Goal: Communication & Community: Connect with others

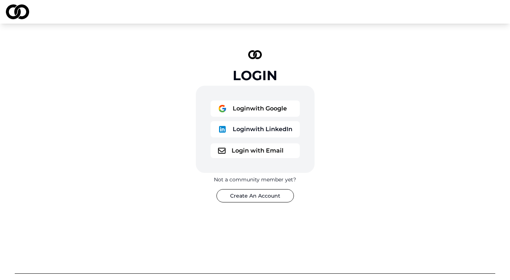
click at [267, 153] on button "Login with Email" at bounding box center [255, 150] width 89 height 15
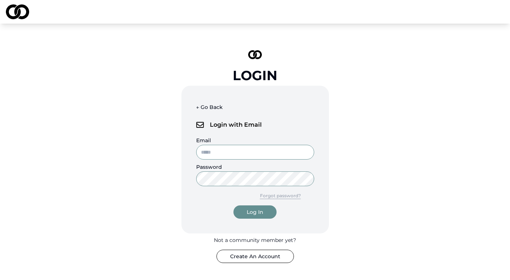
type input "**********"
click at [255, 212] on button "Log In" at bounding box center [255, 211] width 43 height 13
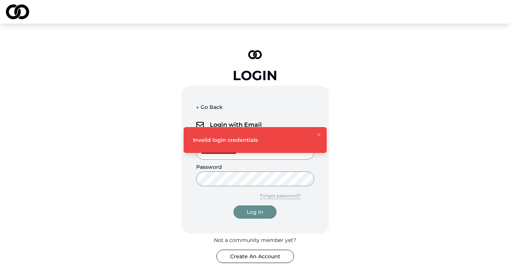
click at [321, 135] on icon "Notifications (F8)" at bounding box center [319, 135] width 6 height 6
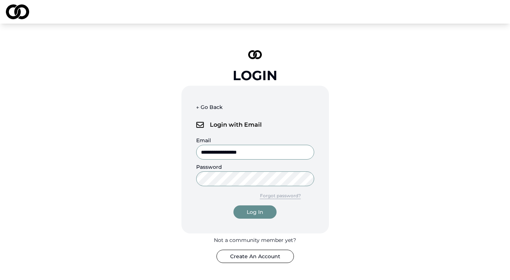
click at [244, 213] on button "Log In" at bounding box center [255, 211] width 43 height 13
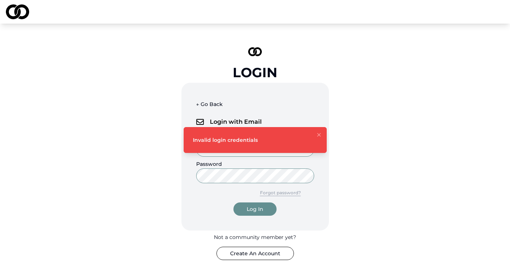
scroll to position [9, 0]
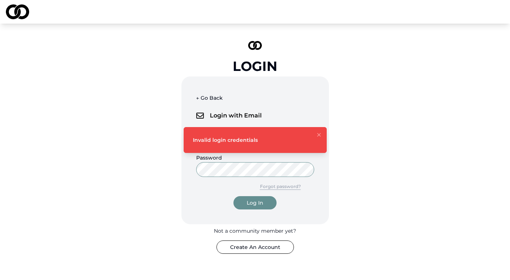
click at [295, 190] on button "Forgot password?" at bounding box center [281, 186] width 68 height 13
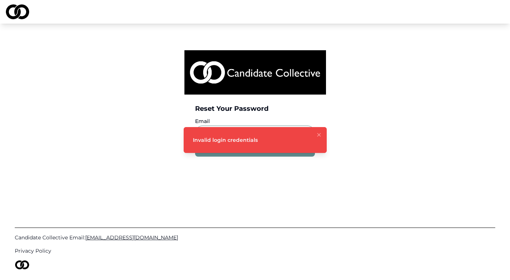
click at [320, 134] on icon "Notifications (F8)" at bounding box center [319, 134] width 3 height 3
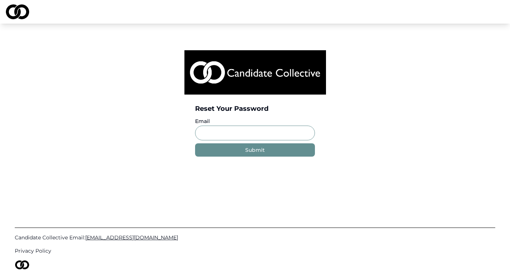
click at [289, 132] on input "Email" at bounding box center [255, 133] width 120 height 15
type input "**********"
click at [262, 153] on div "Submit" at bounding box center [255, 149] width 20 height 7
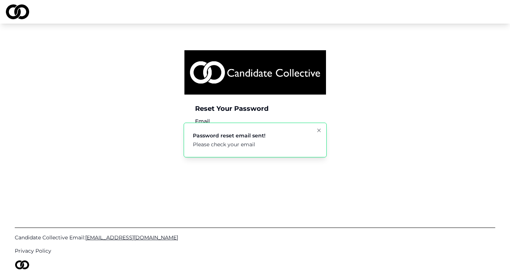
click at [318, 130] on icon "Notifications (F8)" at bounding box center [319, 130] width 6 height 6
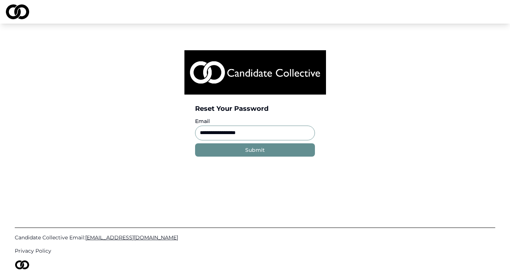
click at [242, 72] on img at bounding box center [256, 72] width 142 height 44
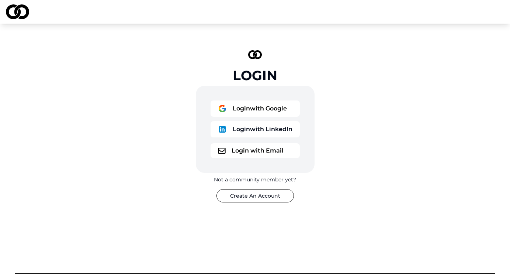
click at [268, 148] on button "Login with Email" at bounding box center [255, 150] width 89 height 15
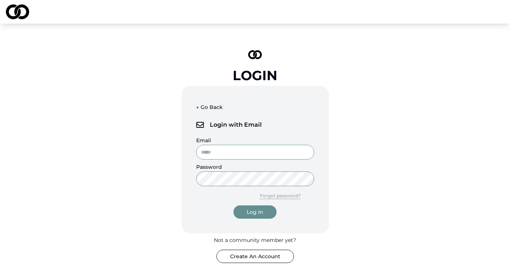
type input "**********"
click at [253, 210] on div "Log In" at bounding box center [255, 211] width 17 height 7
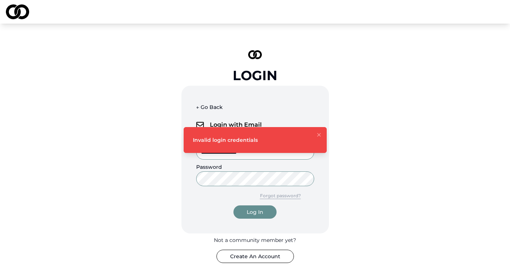
click at [321, 137] on icon "Notifications (F8)" at bounding box center [319, 135] width 6 height 6
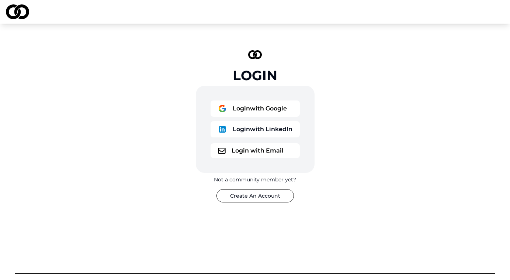
click at [262, 148] on button "Login with Email" at bounding box center [255, 150] width 89 height 15
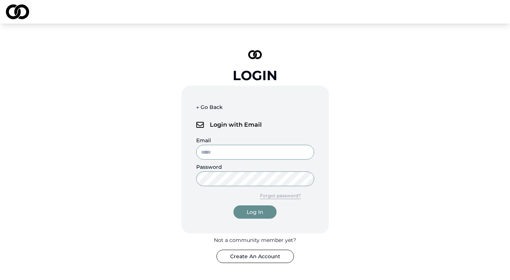
type input "**********"
click at [252, 214] on div "Log In" at bounding box center [255, 211] width 17 height 7
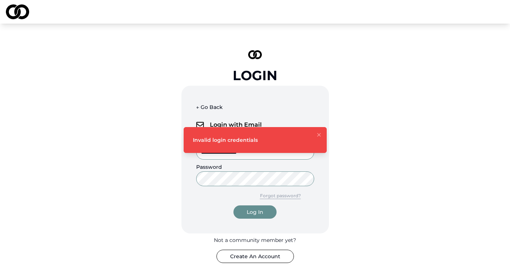
click at [255, 212] on button "Log In" at bounding box center [255, 211] width 43 height 13
click at [319, 135] on icon "Notifications (F8)" at bounding box center [319, 134] width 3 height 3
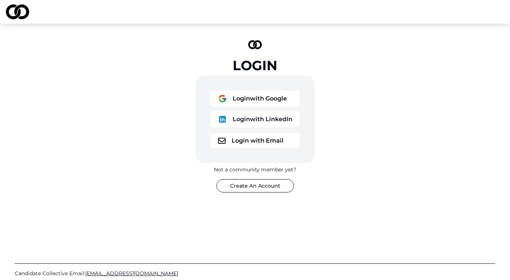
scroll to position [17, 0]
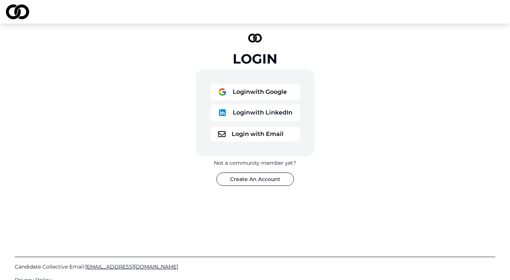
click at [277, 136] on button "Login with Email" at bounding box center [255, 134] width 89 height 15
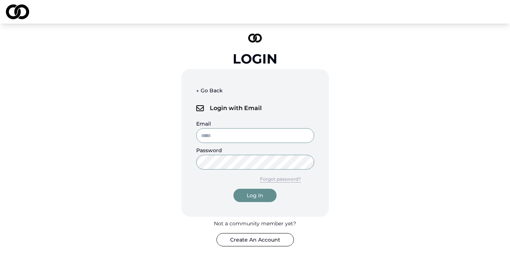
click at [265, 132] on input "Email" at bounding box center [255, 135] width 118 height 15
type input "**********"
click at [282, 180] on button "Forgot password?" at bounding box center [281, 178] width 68 height 13
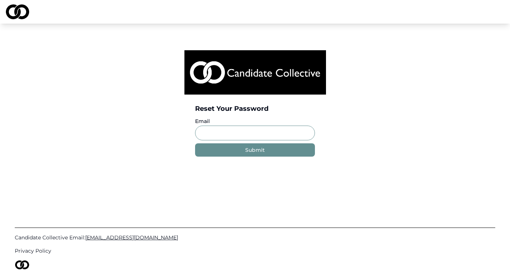
click at [281, 131] on input "Email" at bounding box center [255, 133] width 120 height 15
type input "**********"
click at [258, 149] on div "Submit" at bounding box center [255, 149] width 20 height 7
click at [18, 14] on img at bounding box center [17, 11] width 23 height 15
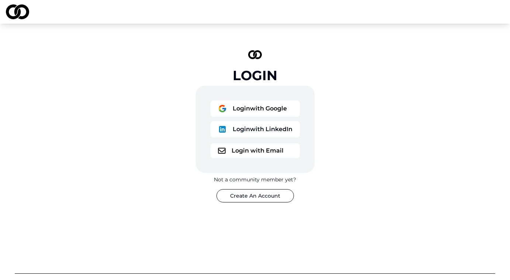
click at [241, 151] on button "Login with Email" at bounding box center [255, 150] width 89 height 15
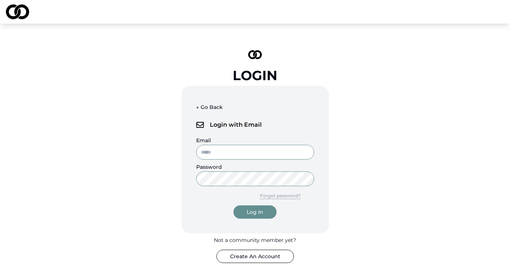
type input "**********"
click at [257, 211] on div "Log In" at bounding box center [255, 211] width 17 height 7
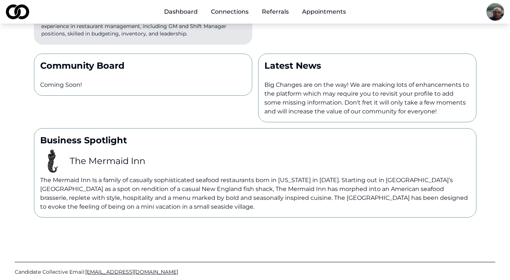
scroll to position [165, 0]
click at [169, 175] on p "The Mermaid Inn Is a family of casually sophisticated seafood restaurants born …" at bounding box center [255, 192] width 430 height 35
click at [125, 155] on h3 "The Mermaid Inn" at bounding box center [108, 161] width 76 height 12
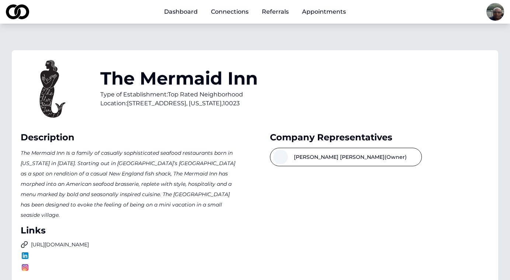
click at [328, 14] on link "Appointments" at bounding box center [324, 11] width 56 height 15
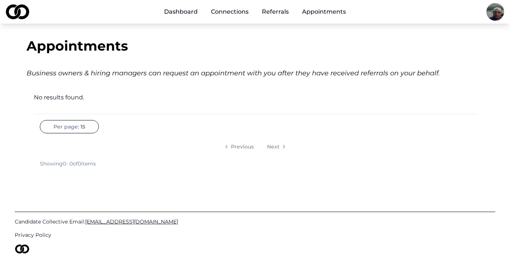
click at [280, 10] on link "Referrals" at bounding box center [275, 11] width 39 height 15
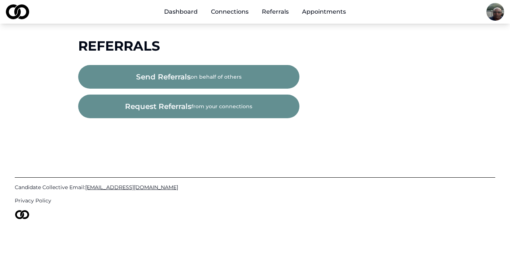
click at [260, 104] on button "request referrals from your connections" at bounding box center [188, 106] width 221 height 24
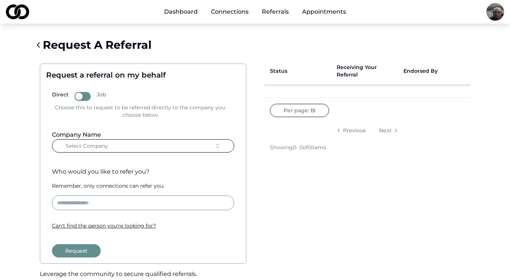
click at [217, 148] on icon "button" at bounding box center [217, 147] width 3 height 1
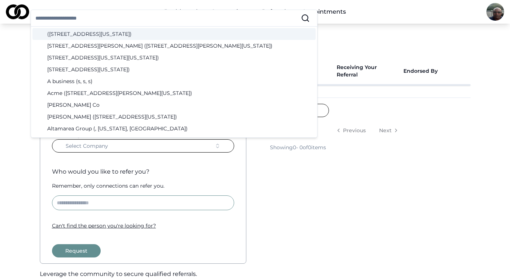
click at [282, 206] on div "Status Receiving Your Referral Endorsed By Per page: 15 Previous Next Showing 0…" at bounding box center [367, 184] width 219 height 265
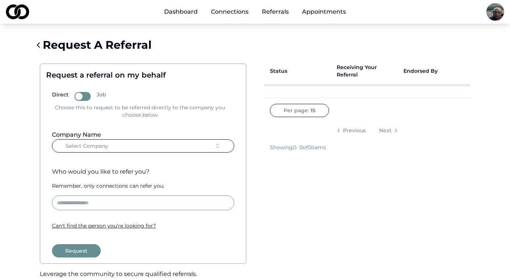
click at [240, 17] on link "Connections" at bounding box center [229, 11] width 49 height 15
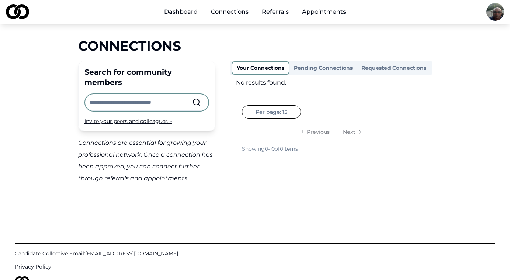
click at [321, 68] on button "Pending Connections" at bounding box center [324, 68] width 68 height 12
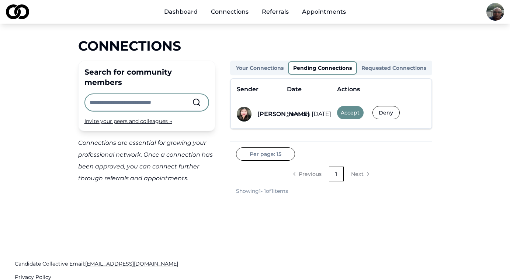
click at [356, 114] on button "Accept" at bounding box center [350, 112] width 27 height 13
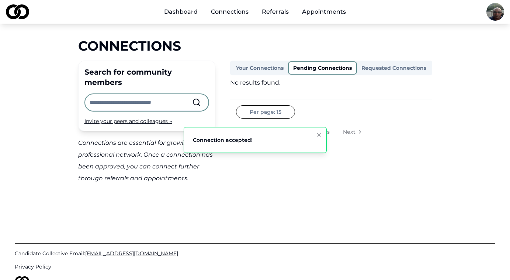
click at [269, 69] on button "Your Connections" at bounding box center [260, 68] width 56 height 12
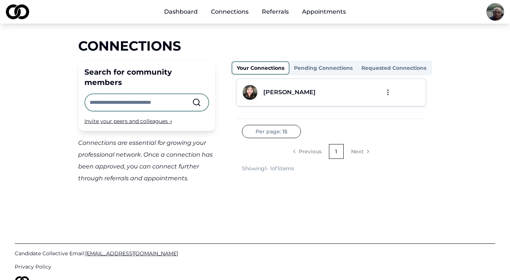
click at [385, 70] on button "Requested Connections" at bounding box center [394, 68] width 74 height 12
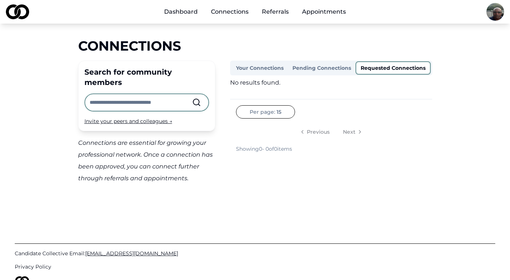
click at [309, 71] on button "Pending Connections" at bounding box center [322, 68] width 68 height 12
click at [269, 72] on button "Your Connections" at bounding box center [260, 68] width 56 height 12
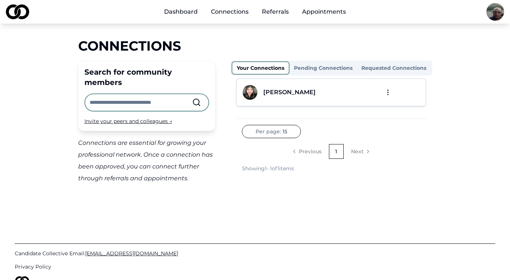
click at [498, 11] on html "Dashboard Connections Referrals Appointments Connections Search for community m…" at bounding box center [255, 140] width 510 height 280
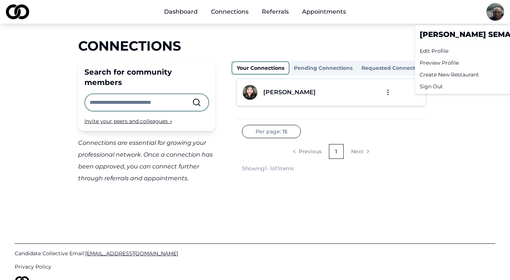
click at [443, 63] on div "Preview Profile" at bounding box center [482, 63] width 131 height 12
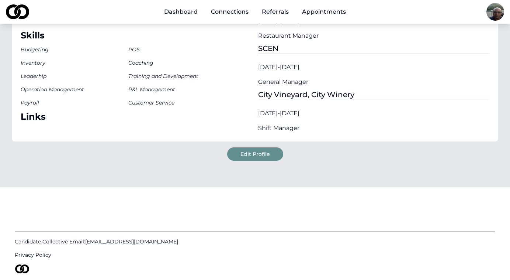
scroll to position [152, 0]
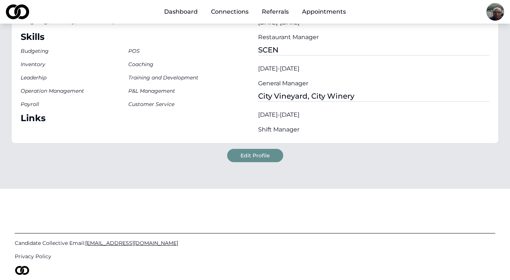
click at [266, 155] on button "Edit Profile" at bounding box center [255, 155] width 56 height 13
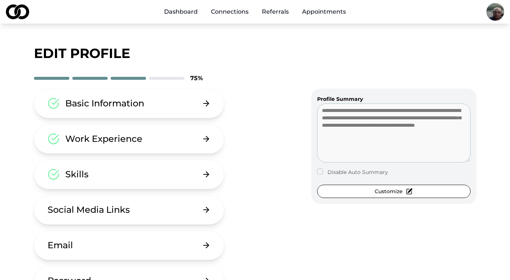
click at [211, 140] on icon at bounding box center [206, 138] width 9 height 9
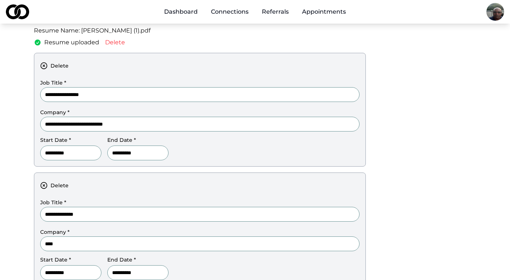
scroll to position [118, 0]
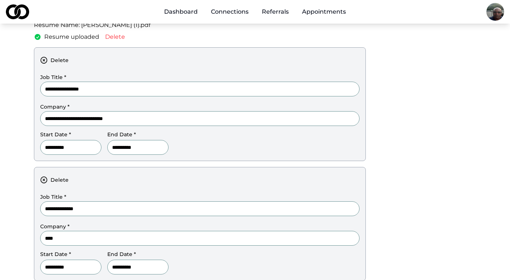
click at [169, 150] on input "**********" at bounding box center [137, 147] width 61 height 15
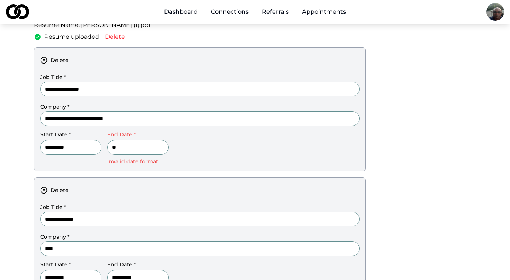
type input "*"
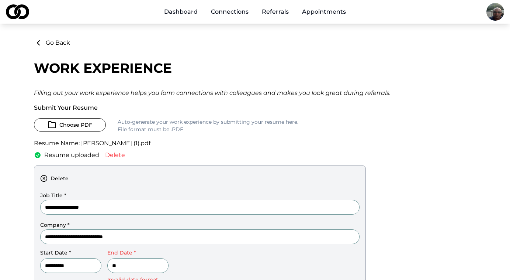
scroll to position [0, 0]
type input "*"
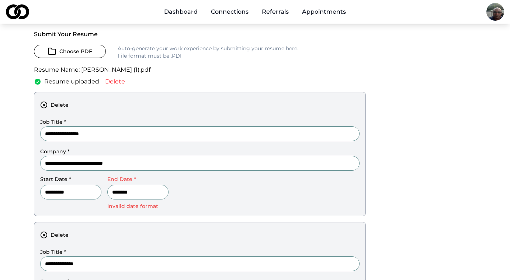
scroll to position [81, 0]
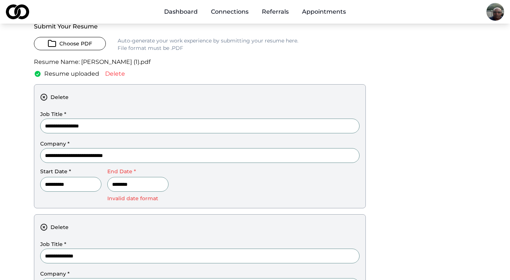
click at [302, 176] on div "**********" at bounding box center [200, 185] width 320 height 33
drag, startPoint x: 164, startPoint y: 185, endPoint x: 111, endPoint y: 184, distance: 52.8
click at [112, 185] on div "**********" at bounding box center [200, 185] width 320 height 33
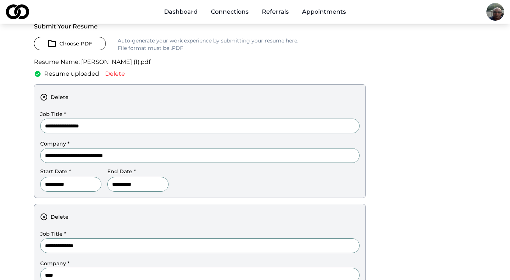
type input "**********"
click at [402, 193] on div "**********" at bounding box center [255, 216] width 443 height 518
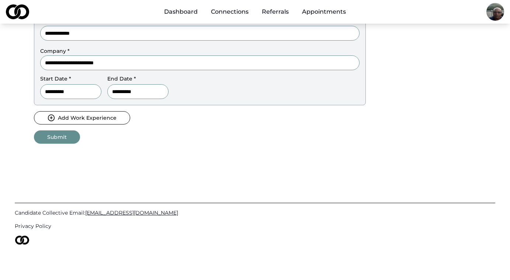
scroll to position [413, 0]
click at [59, 141] on button "Submit" at bounding box center [57, 136] width 46 height 13
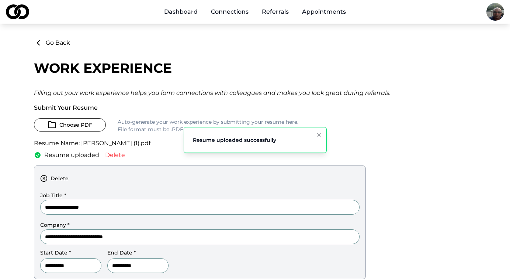
scroll to position [0, 0]
click at [164, 16] on div "Main" at bounding box center [164, 16] width 0 height 0
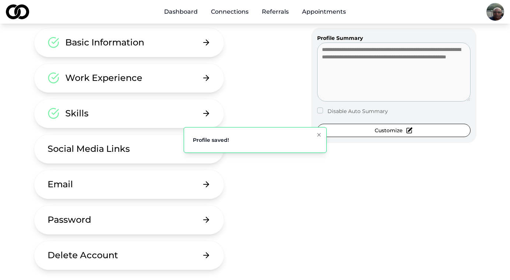
scroll to position [63, 0]
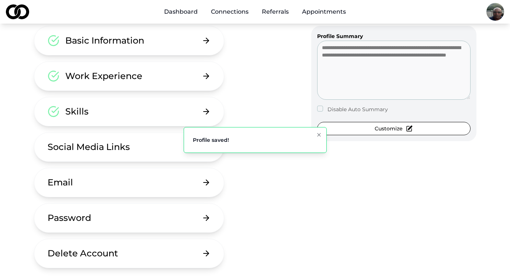
click at [199, 186] on button "Email" at bounding box center [129, 183] width 191 height 30
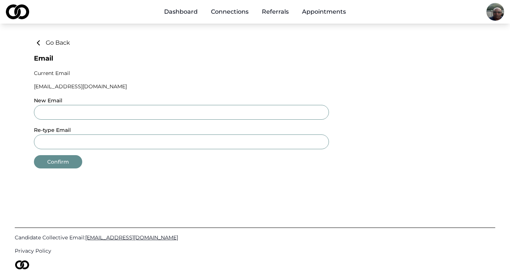
click at [179, 10] on link "Dashboard" at bounding box center [180, 11] width 45 height 15
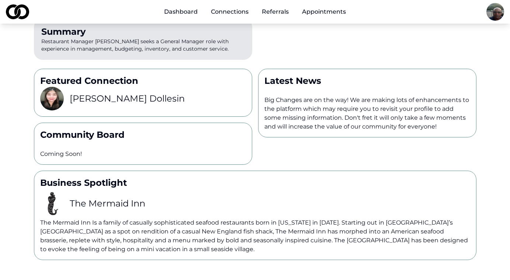
scroll to position [155, 0]
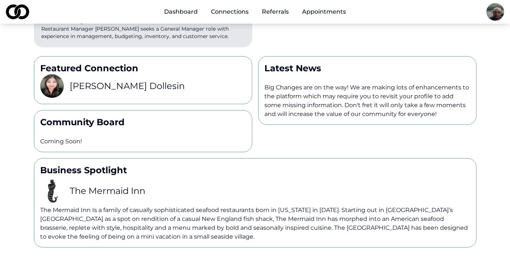
click at [128, 185] on h3 "The Mermaid Inn" at bounding box center [108, 191] width 76 height 12
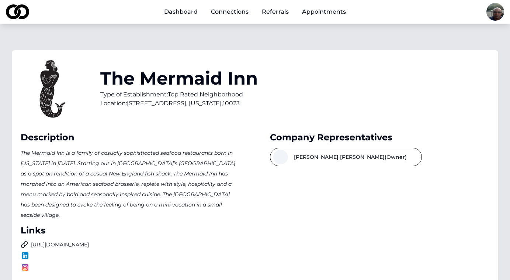
click at [320, 159] on button "[PERSON_NAME] (Owner)" at bounding box center [346, 157] width 152 height 18
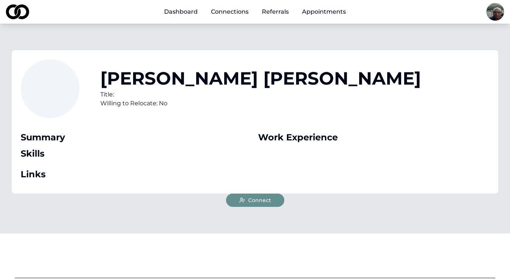
click at [192, 15] on link "Dashboard" at bounding box center [180, 11] width 45 height 15
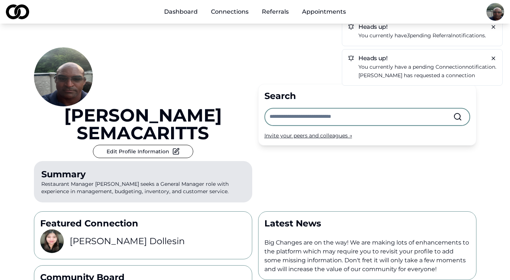
click at [423, 32] on p "You currently have 3 pending referral notifications." at bounding box center [428, 35] width 138 height 8
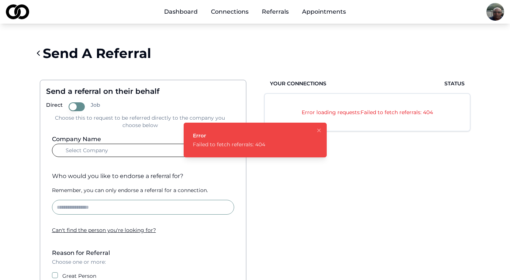
click at [320, 130] on icon "Notifications (F8)" at bounding box center [319, 130] width 6 height 6
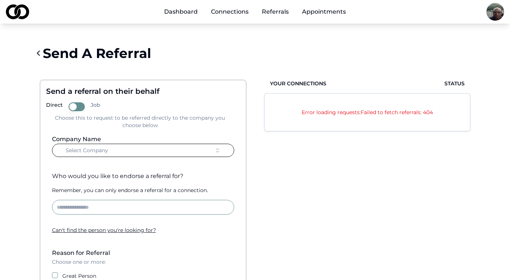
click at [182, 16] on link "Dashboard" at bounding box center [180, 11] width 45 height 15
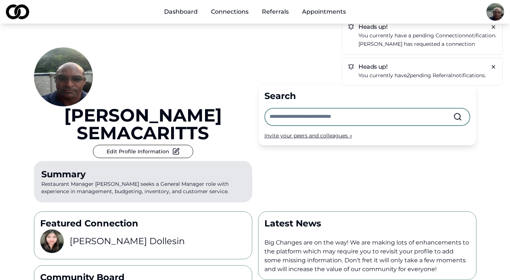
click at [386, 72] on p "You currently have 2 pending referral notifications." at bounding box center [428, 75] width 138 height 8
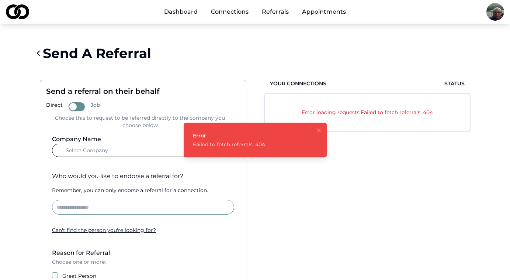
click at [373, 107] on div "Error loading requests: Failed to fetch referrals: 404" at bounding box center [367, 112] width 205 height 37
click at [18, 11] on img at bounding box center [17, 11] width 23 height 15
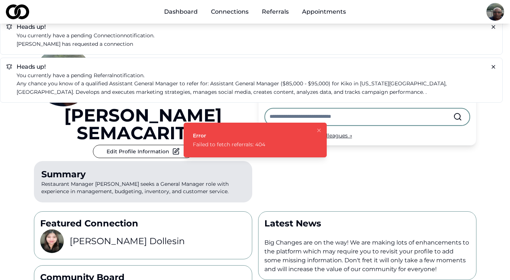
click at [18, 11] on img at bounding box center [17, 11] width 23 height 15
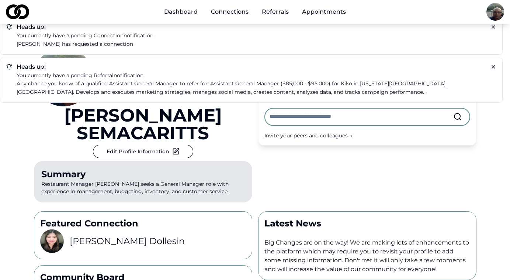
click at [118, 87] on p "Any chance you know of a qualified Assistant General Manager to refer for: Assi…" at bounding box center [257, 87] width 480 height 17
